Goal: Go to known website: Access a specific website the user already knows

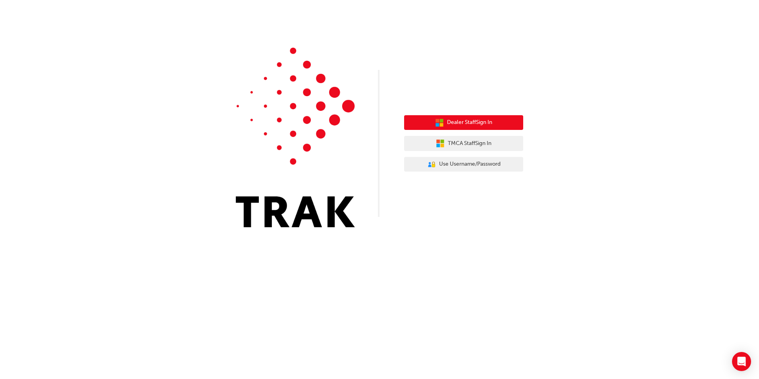
click at [500, 121] on button "Dealer Staff Sign In" at bounding box center [463, 122] width 119 height 15
